Goal: Task Accomplishment & Management: Manage account settings

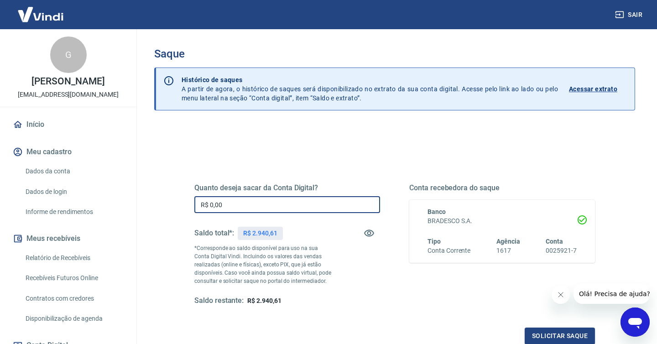
click at [227, 199] on input "R$ 0,00" at bounding box center [287, 204] width 186 height 17
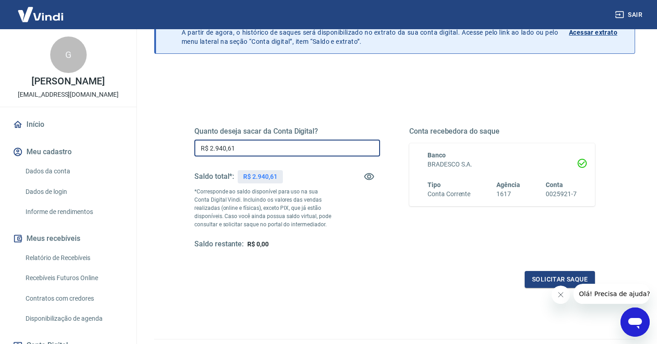
scroll to position [62, 0]
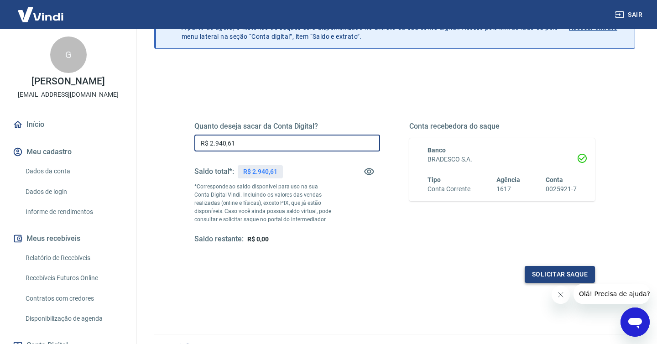
type input "R$ 2.940,61"
click at [561, 279] on button "Solicitar saque" at bounding box center [560, 274] width 70 height 17
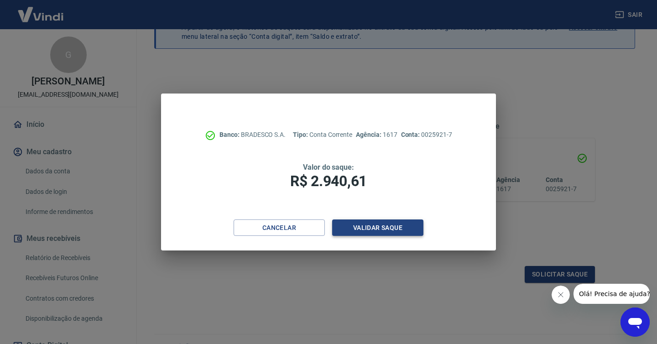
click at [406, 229] on button "Validar saque" at bounding box center [377, 227] width 91 height 17
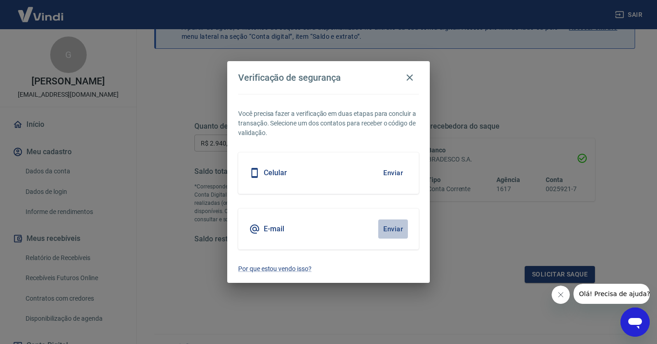
click at [388, 226] on button "Enviar" at bounding box center [393, 228] width 30 height 19
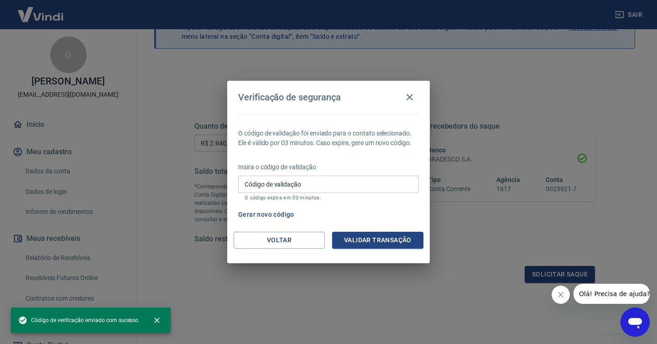
click at [307, 187] on input "Código de validação" at bounding box center [328, 184] width 181 height 17
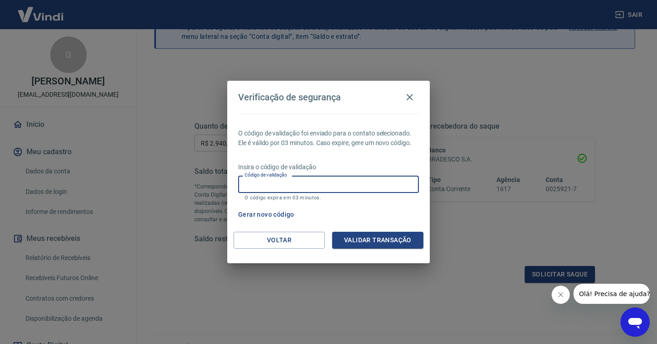
paste input "861284"
type input "861284"
click at [363, 238] on button "Validar transação" at bounding box center [377, 240] width 91 height 17
